Goal: Navigation & Orientation: Find specific page/section

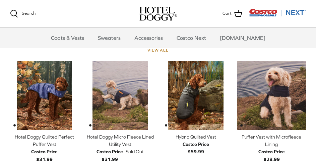
scroll to position [301, 0]
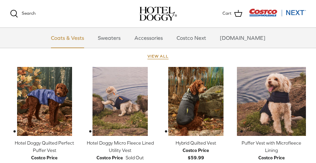
click at [85, 38] on link "Coats & Vests" at bounding box center [67, 38] width 45 height 20
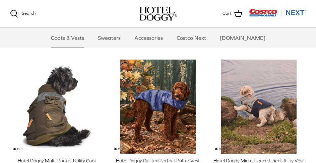
scroll to position [1072, 0]
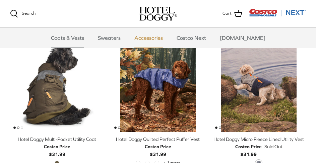
click at [147, 34] on link "Accessories" at bounding box center [148, 38] width 41 height 20
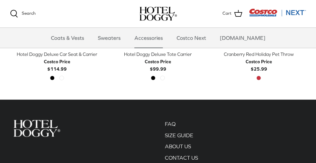
scroll to position [335, 0]
